Goal: Task Accomplishment & Management: Manage account settings

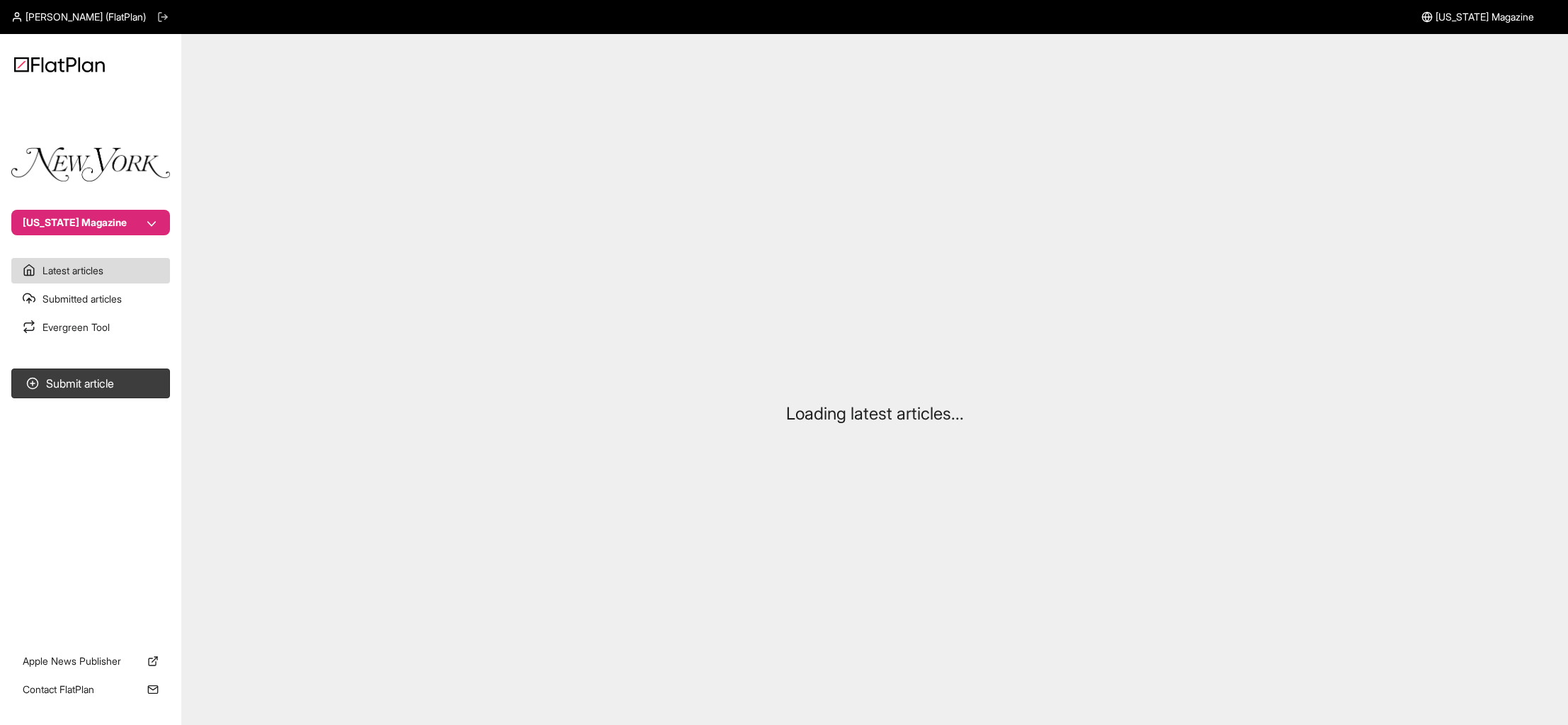
click at [157, 13] on icon at bounding box center [163, 17] width 11 height 11
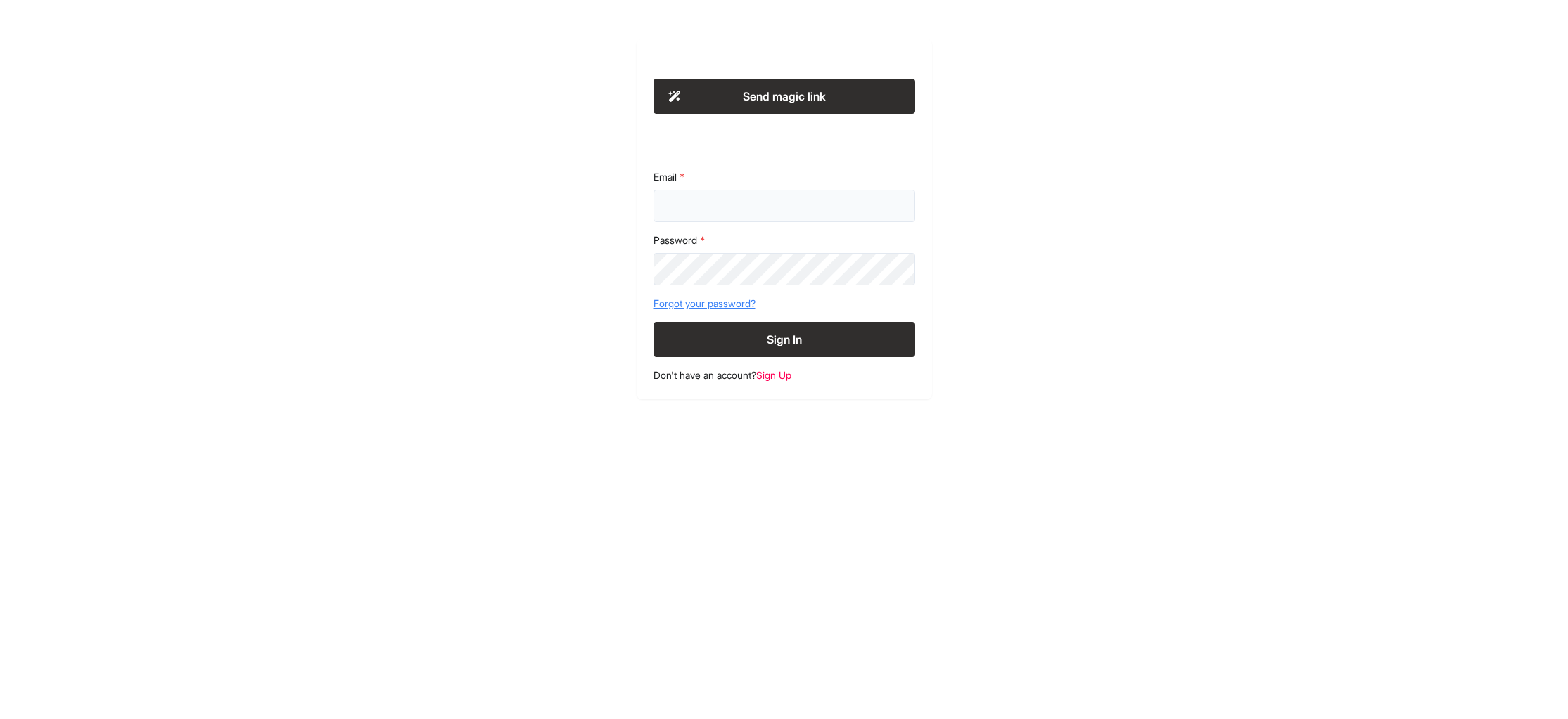
click at [678, 213] on input "Email" at bounding box center [784, 206] width 262 height 33
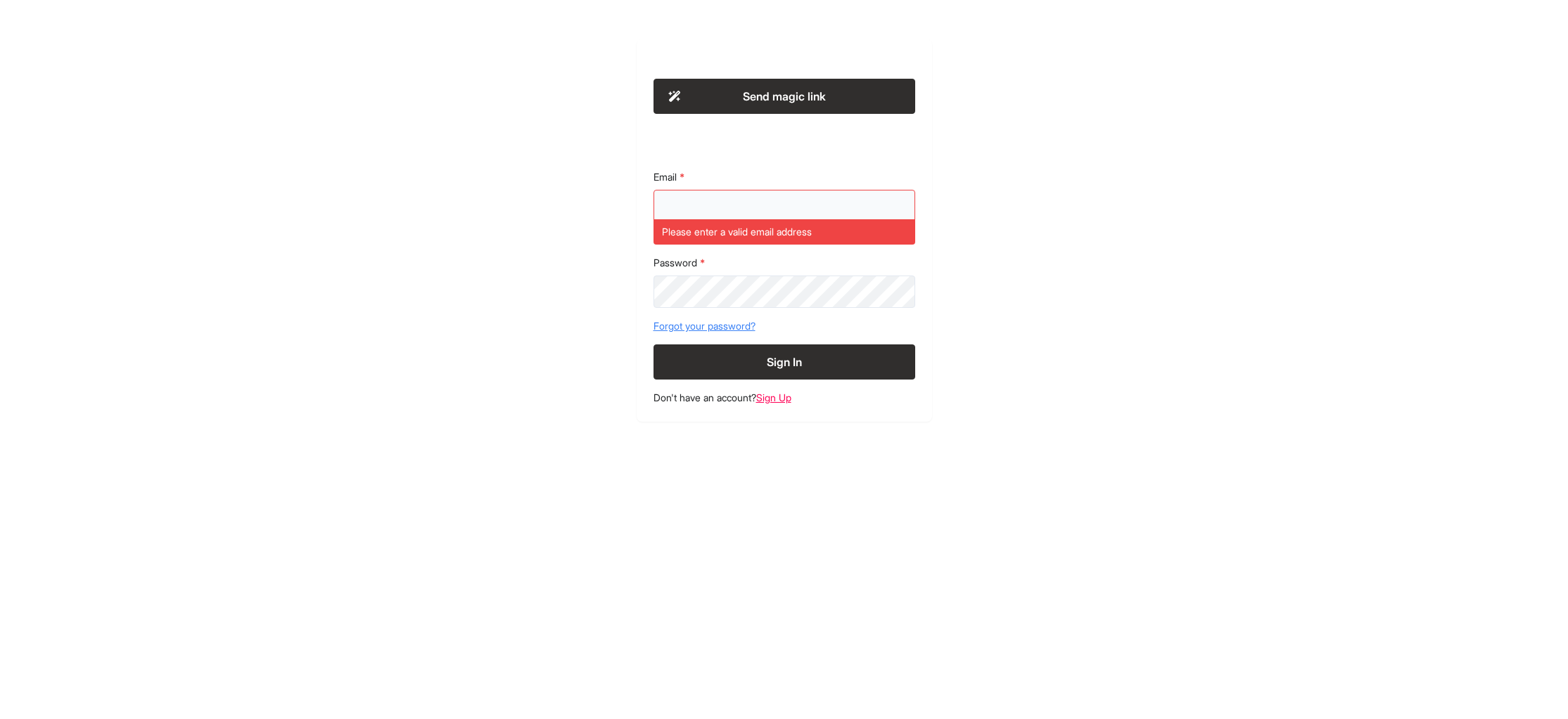
type input "**********"
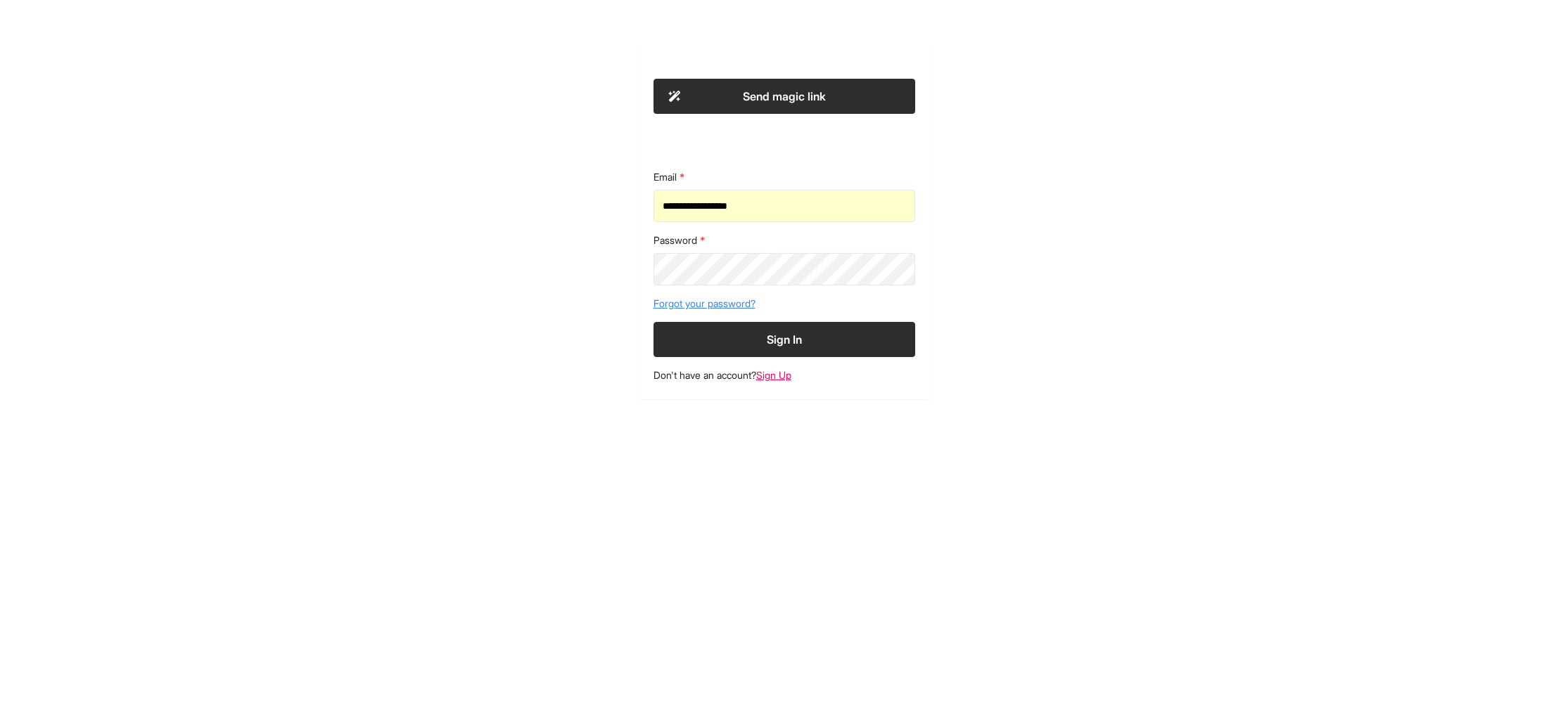
click at [762, 336] on button "Sign In" at bounding box center [784, 339] width 262 height 36
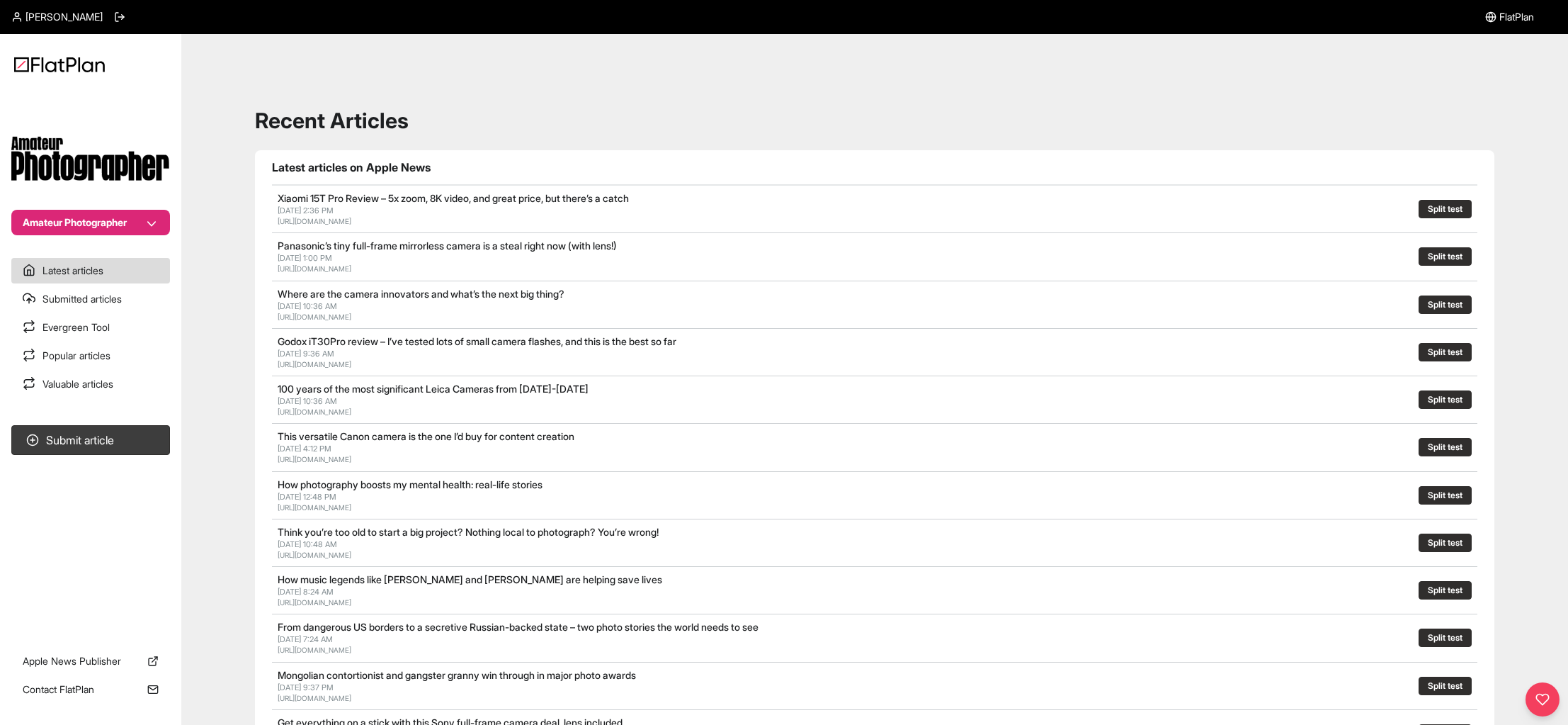
click at [57, 221] on button "Amateur Photographer" at bounding box center [90, 222] width 158 height 25
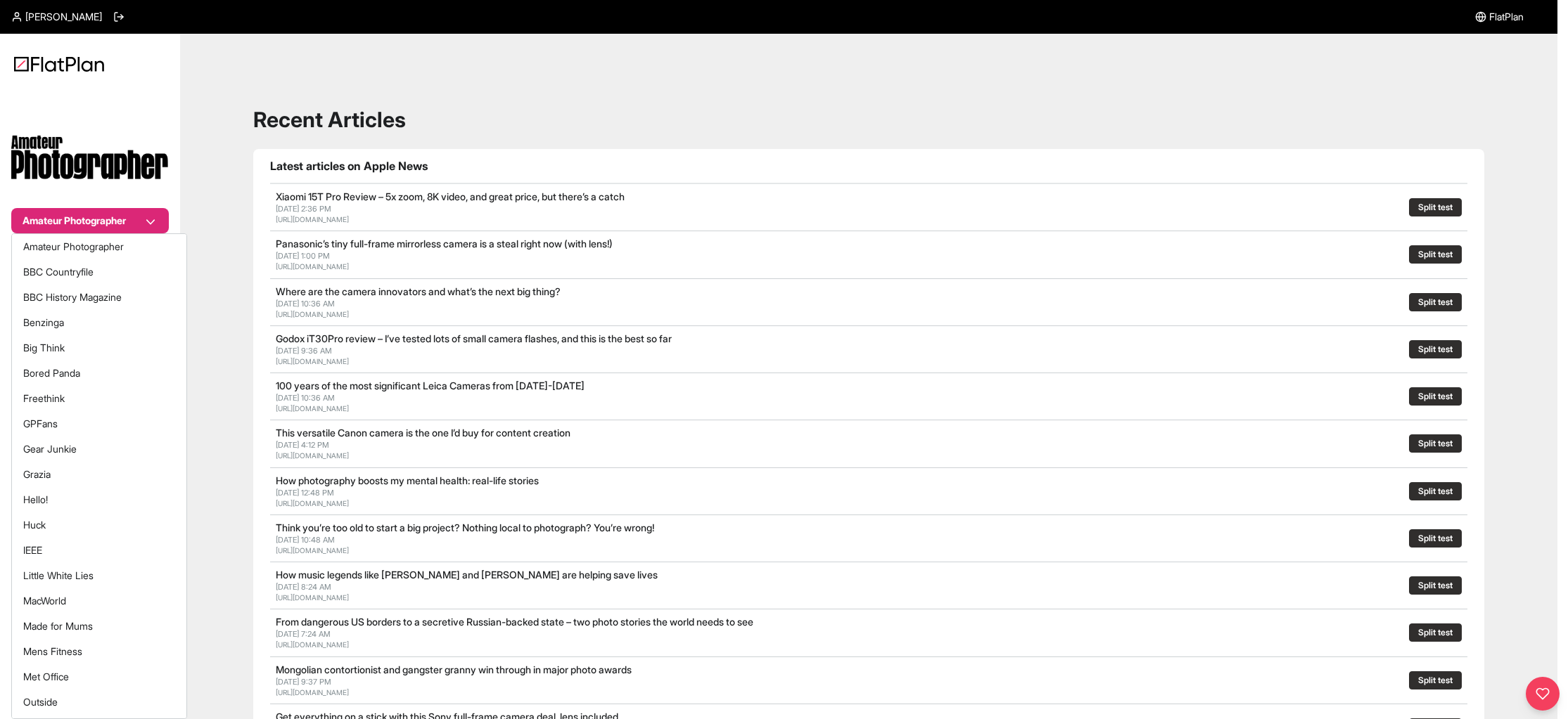
click at [145, 105] on section "Amateur Photographer" at bounding box center [90, 164] width 180 height 137
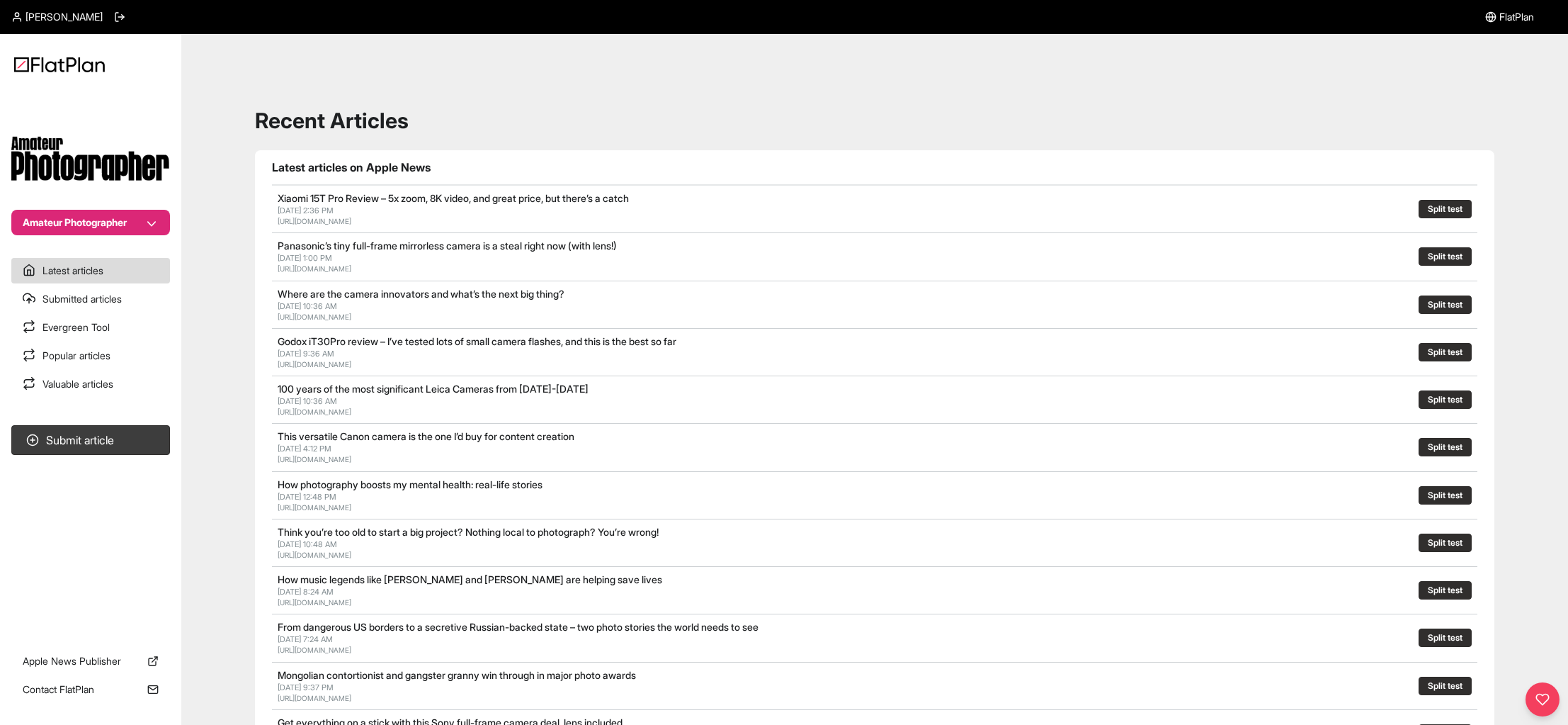
click at [154, 224] on button "Amateur Photographer" at bounding box center [90, 222] width 158 height 25
